Goal: Information Seeking & Learning: Learn about a topic

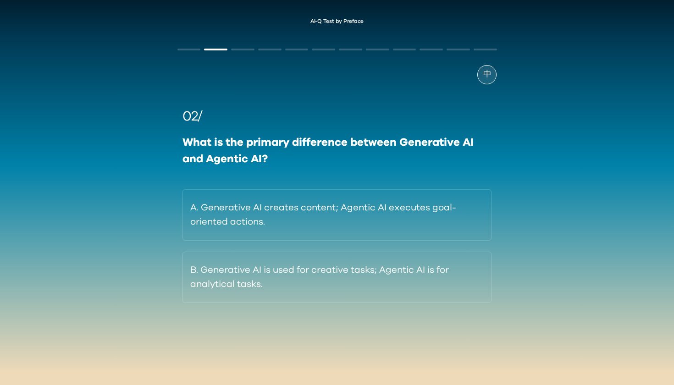
click at [273, 185] on div "02/ What is the primary difference between Generative AI and Agentic AI? A. Gen…" at bounding box center [338, 204] width 310 height 197
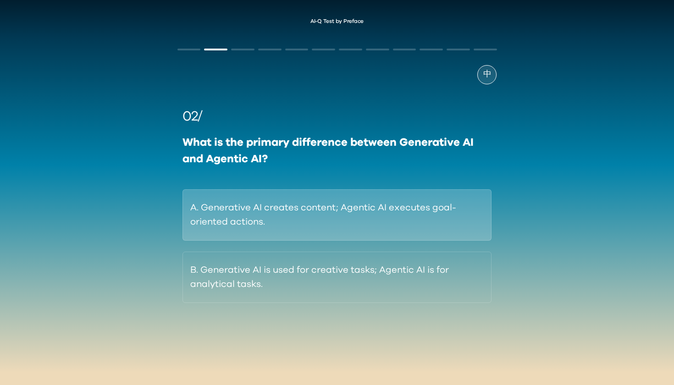
click at [269, 192] on button "A. Generative AI creates content; Agentic AI executes goal-oriented actions." at bounding box center [338, 214] width 310 height 51
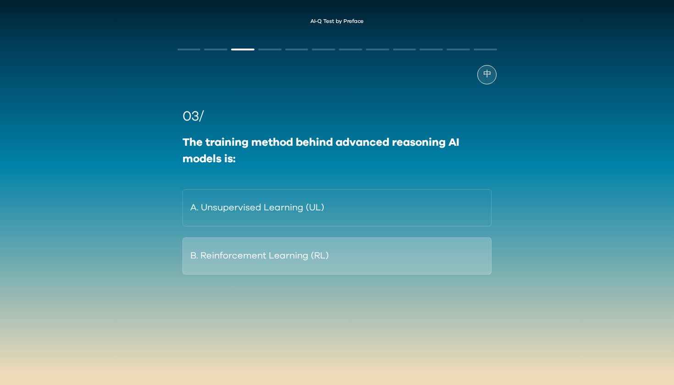
click at [255, 251] on button "B. Reinforcement Learning (RL)" at bounding box center [338, 256] width 310 height 37
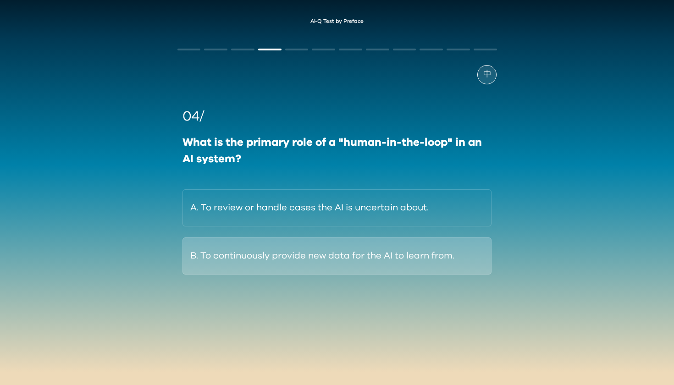
click at [260, 264] on button "B. To continuously provide new data for the AI to learn from." at bounding box center [338, 256] width 310 height 37
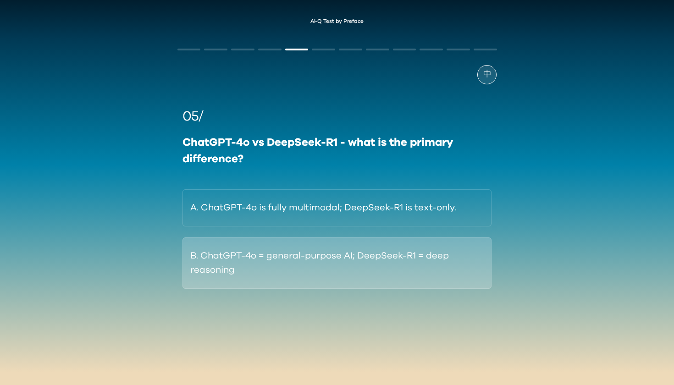
click at [219, 259] on button "B. ChatGPT-4o = general-purpose AI; DeepSeek-R1 = deep reasoning" at bounding box center [338, 263] width 310 height 51
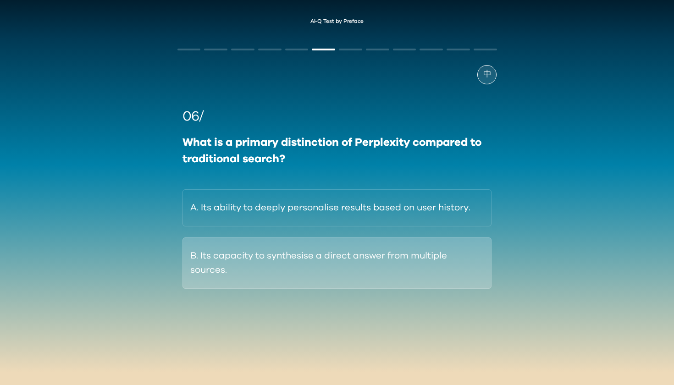
click at [363, 263] on button "B. Its capacity to synthesise a direct answer from multiple sources." at bounding box center [338, 263] width 310 height 51
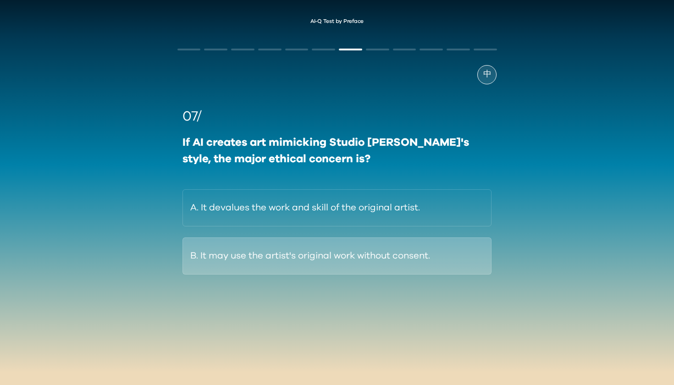
click at [312, 260] on button "B. It may use the artist's original work without consent." at bounding box center [338, 256] width 310 height 37
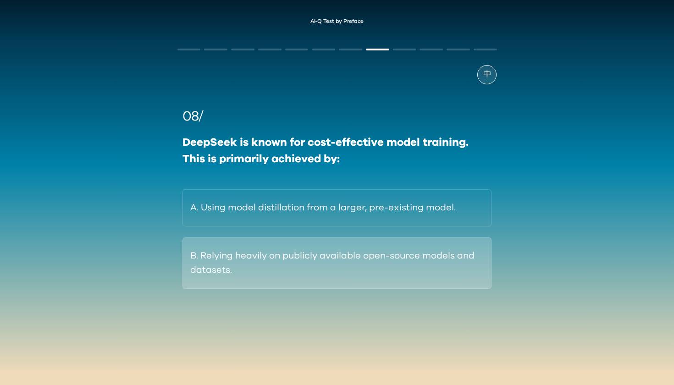
click at [326, 259] on button "B. Relying heavily on publicly available open-source models and datasets." at bounding box center [338, 263] width 310 height 51
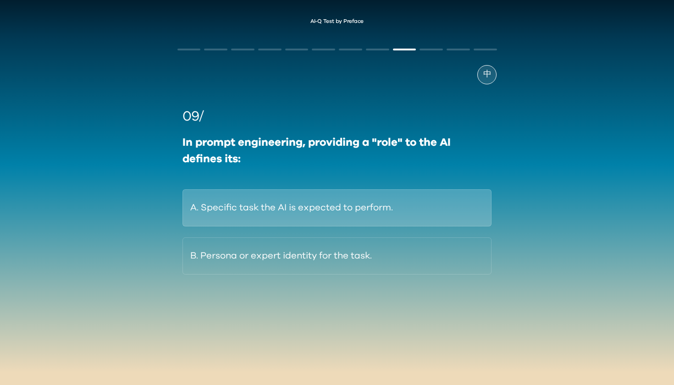
click at [280, 221] on button "A. Specific task the AI is expected to perform." at bounding box center [338, 207] width 310 height 37
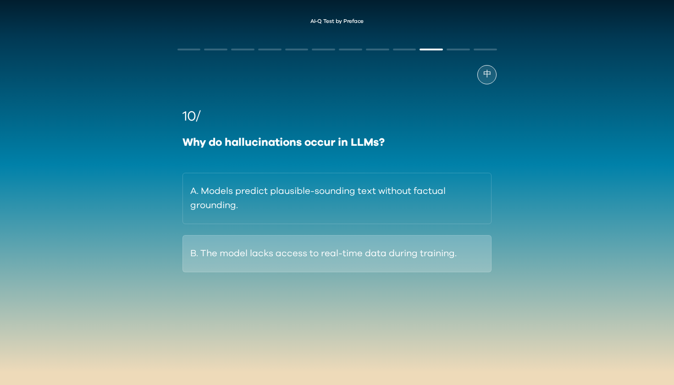
click at [285, 268] on button "B. The model lacks access to real-time data during training." at bounding box center [338, 253] width 310 height 37
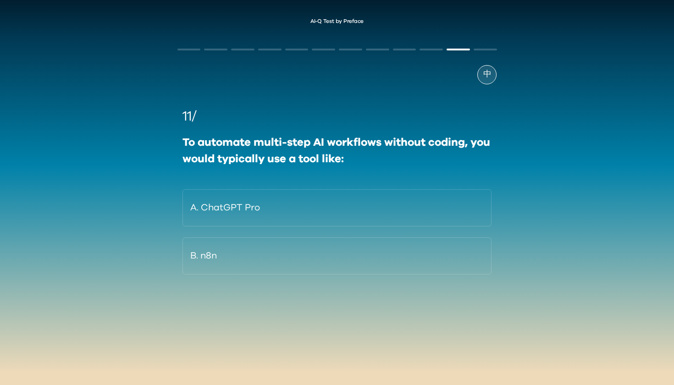
click at [326, 282] on div "11/ To automate multi-step AI workflows without coding, you would typically use…" at bounding box center [337, 187] width 320 height 206
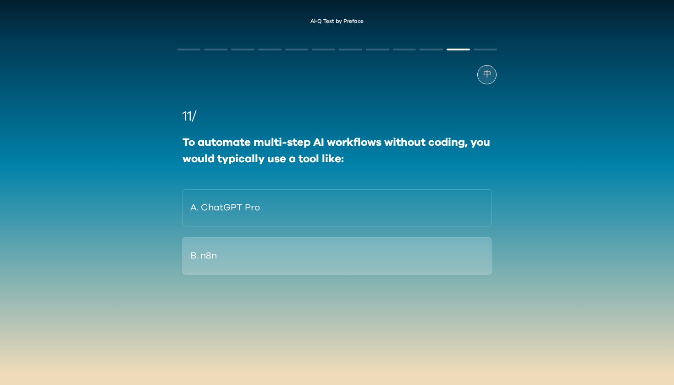
click at [321, 266] on button "B. n8n" at bounding box center [338, 256] width 310 height 37
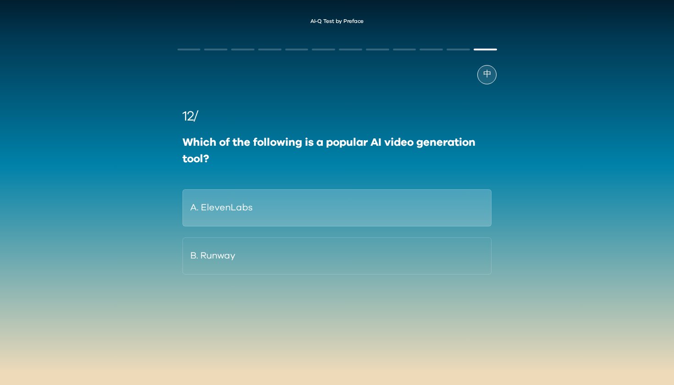
click at [255, 216] on button "A. ElevenLabs" at bounding box center [338, 207] width 310 height 37
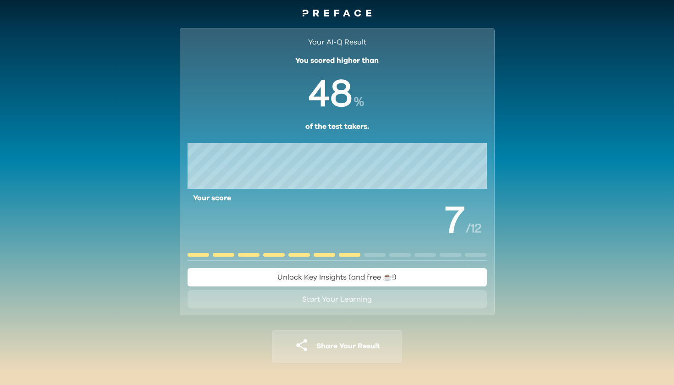
scroll to position [9, 0]
click at [359, 300] on span "Start Your Learning" at bounding box center [337, 299] width 70 height 7
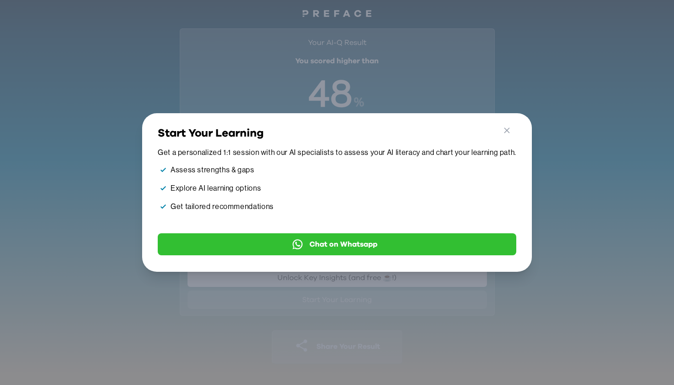
click at [350, 303] on div "Go Back Close Start Your Learning Get a personalized 1:1 session with our AI sp…" at bounding box center [337, 192] width 674 height 385
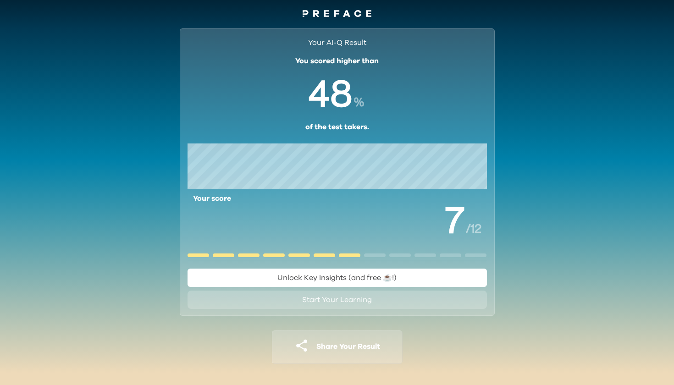
click at [364, 277] on span "Unlock Key Insights (and free ☕️!)" at bounding box center [336, 277] width 119 height 7
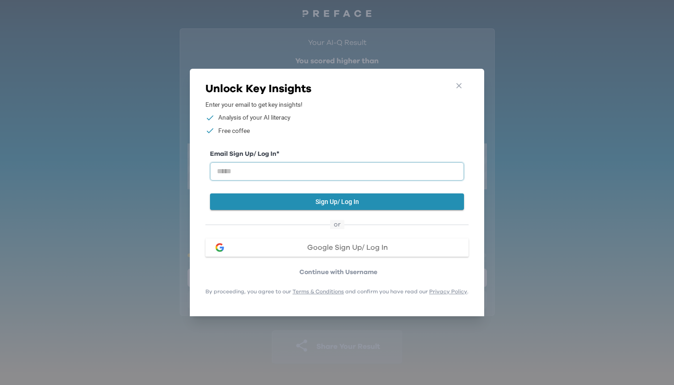
click at [294, 174] on input "email" at bounding box center [337, 171] width 254 height 18
type input "**********"
